Goal: Transaction & Acquisition: Purchase product/service

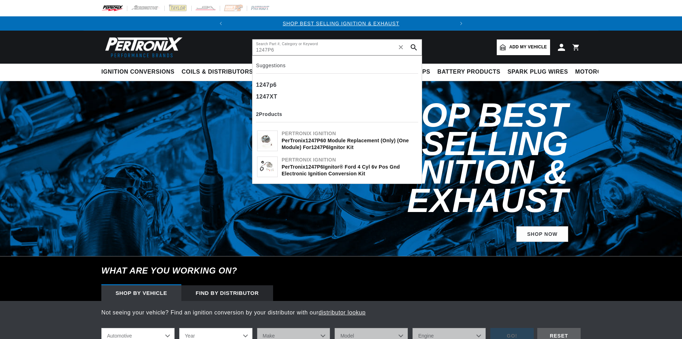
type input "1247P6"
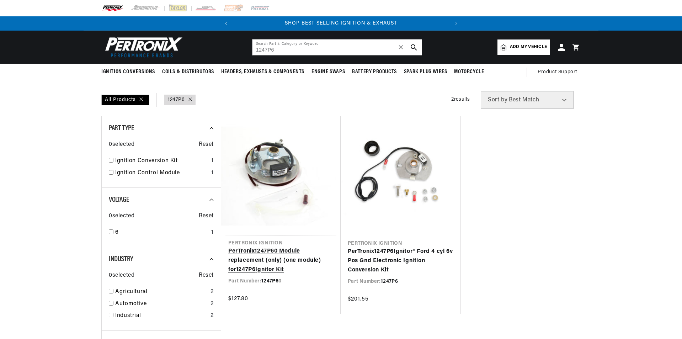
click at [267, 259] on link "PerTronix 1247P6 0 Module replacement (only) (one module) for 1247P6 Ignitor Kit" at bounding box center [280, 260] width 105 height 27
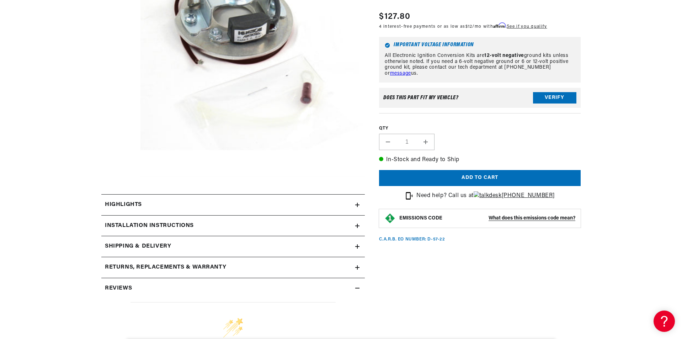
scroll to position [213, 0]
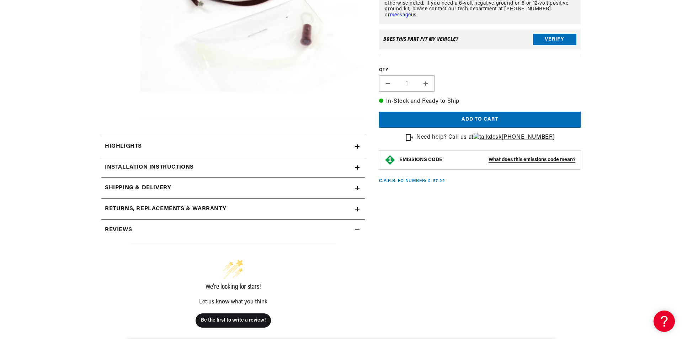
click at [208, 149] on div "Highlights" at bounding box center [228, 146] width 254 height 9
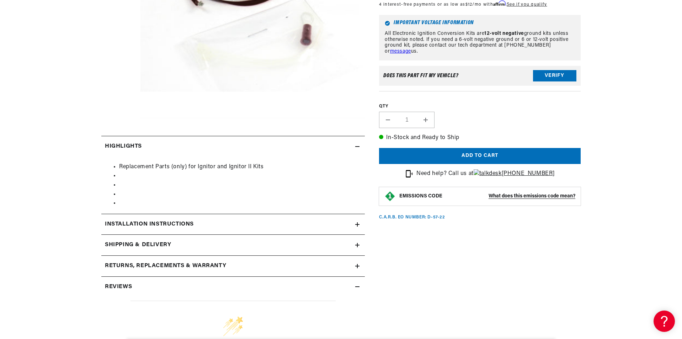
click at [208, 149] on div "Highlights" at bounding box center [228, 146] width 254 height 9
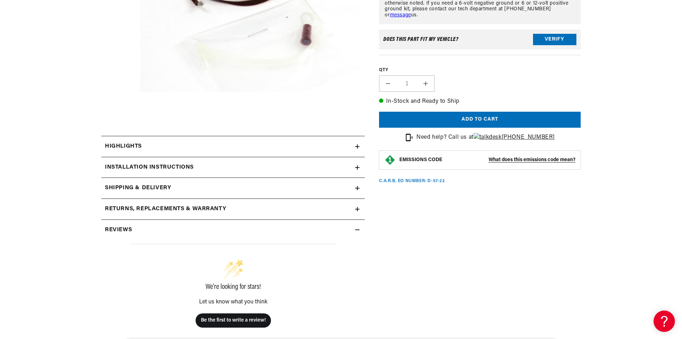
click at [192, 166] on h2 "Installation instructions" at bounding box center [149, 167] width 89 height 9
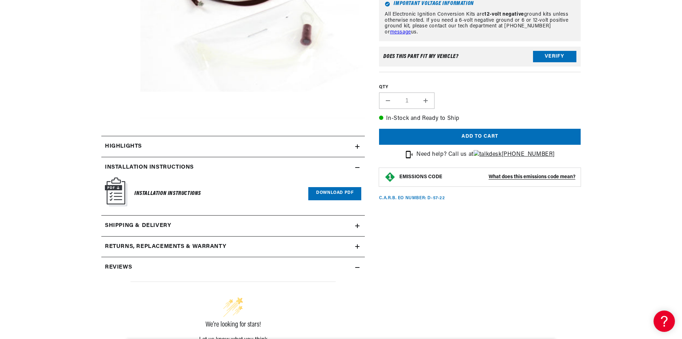
click at [192, 166] on h2 "Installation instructions" at bounding box center [149, 167] width 89 height 9
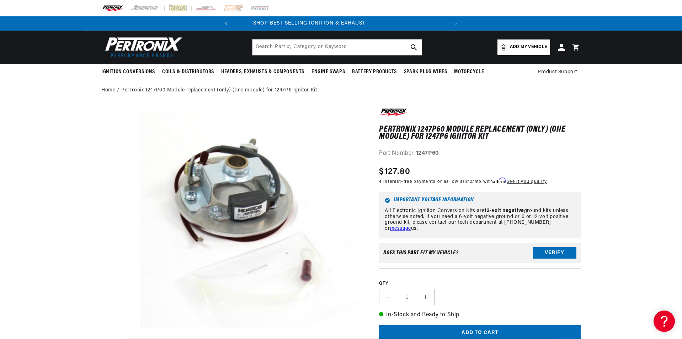
scroll to position [0, 0]
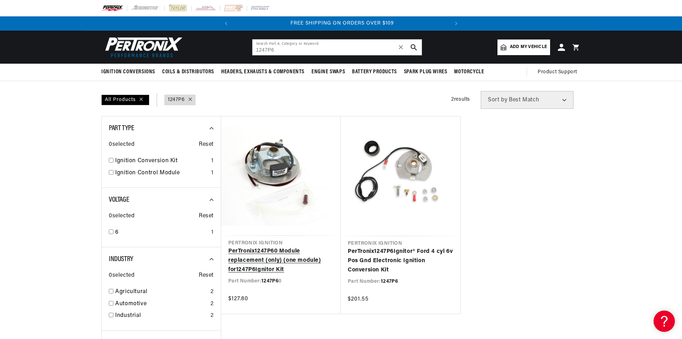
scroll to position [0, 216]
click at [273, 247] on link "PerTronix 1247P6 0 Module replacement (only) (one module) for 1247P6 Ignitor Kit" at bounding box center [280, 260] width 105 height 27
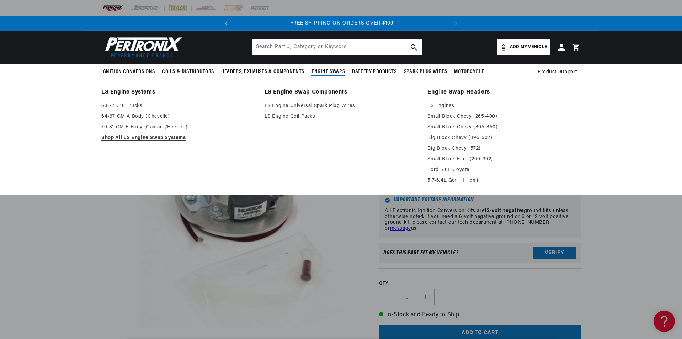
scroll to position [0, 216]
